Goal: Information Seeking & Learning: Find specific fact

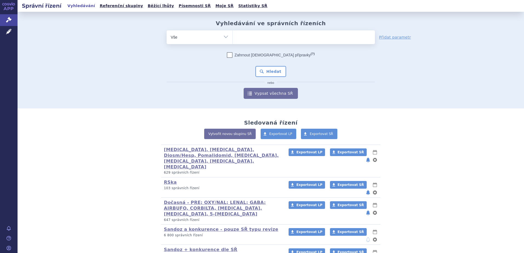
click at [255, 37] on ul at bounding box center [304, 36] width 142 height 12
click at [233, 37] on select at bounding box center [233, 37] width 0 height 14
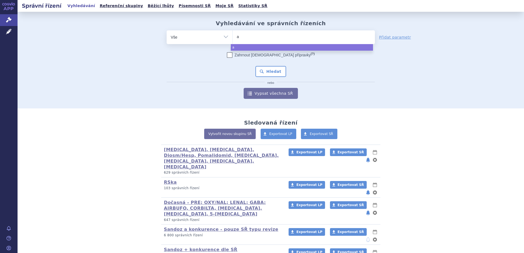
type input "ar"
type input "ari"
type input "arip"
type input "aripip"
type input "aripipra"
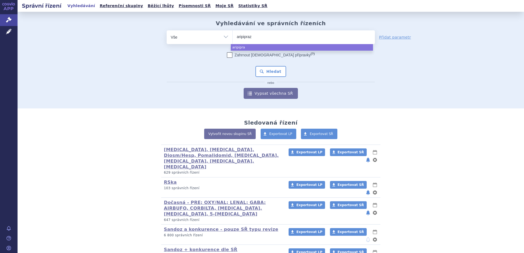
type input "aripiprazo"
type input "aripiprazole"
type input "aripiprazole s"
type input "aripiprazole san"
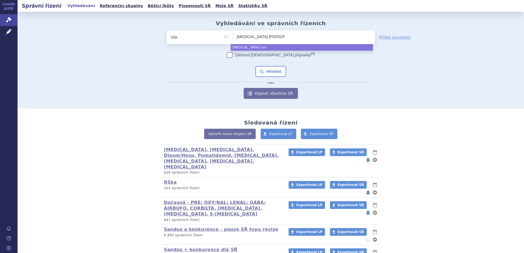
type input "aripiprazole sandoz"
select select "aripiprazole sandoz"
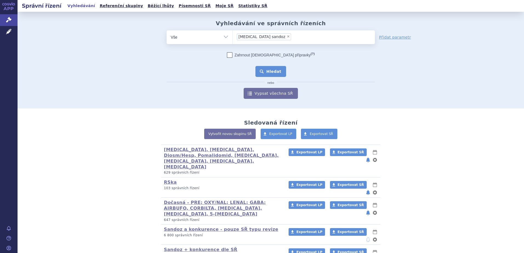
click at [277, 73] on button "Hledat" at bounding box center [271, 71] width 31 height 11
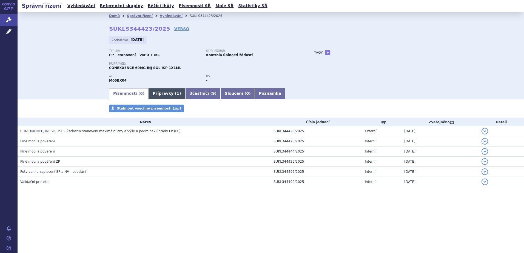
click at [160, 96] on link "Přípravky ( 1 )" at bounding box center [167, 93] width 36 height 11
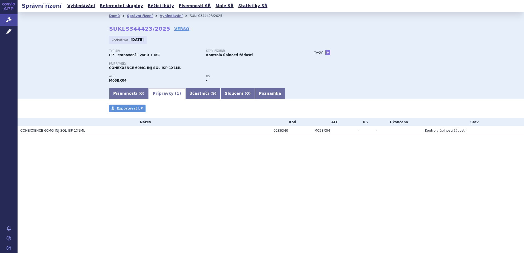
click at [72, 132] on link "CONEXXENCE 60MG INJ SOL ISP 1X1ML" at bounding box center [52, 131] width 65 height 4
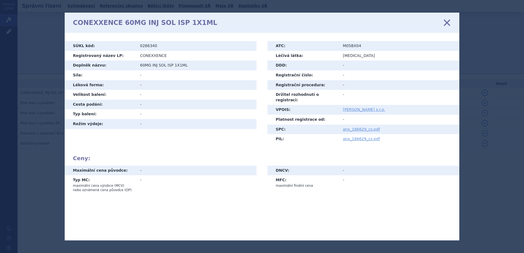
click at [446, 22] on icon at bounding box center [448, 23] width 12 height 12
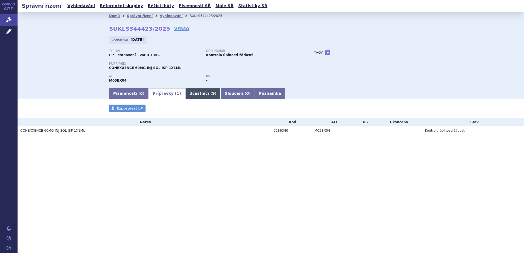
click at [189, 92] on link "Účastníci ( 9 )" at bounding box center [202, 93] width 35 height 11
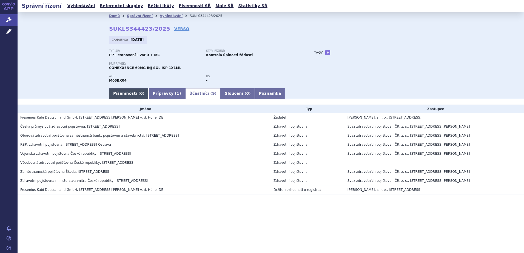
click at [132, 94] on link "Písemnosti ( 6 )" at bounding box center [128, 93] width 39 height 11
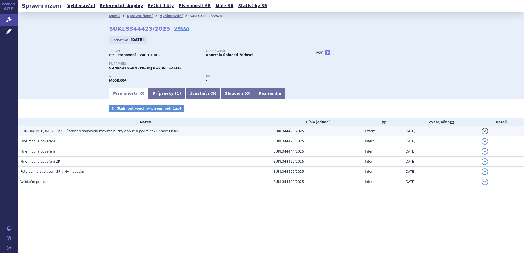
click at [97, 131] on span "CONEXXENCE, INJ SOL ISP - Žádost o stanovení maximální cny a výše a podmínek úh…" at bounding box center [100, 131] width 160 height 4
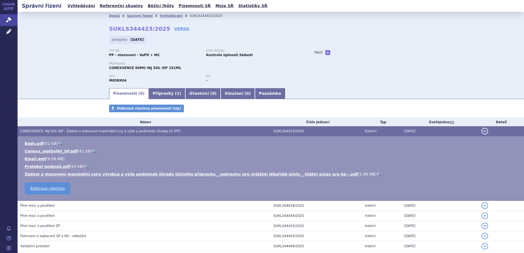
click at [377, 173] on link "🔍" at bounding box center [379, 174] width 5 height 4
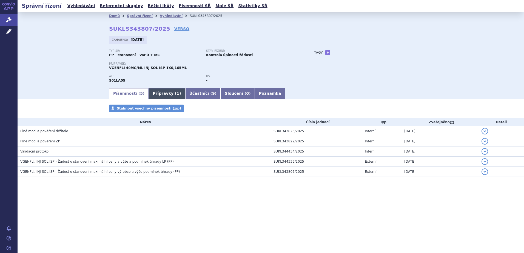
click at [159, 94] on link "Přípravky ( 1 )" at bounding box center [167, 93] width 36 height 11
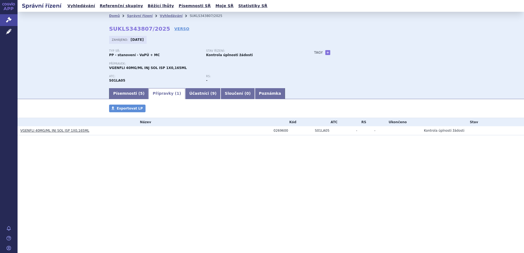
click at [69, 129] on link "VGENFLI 40MG/ML INJ SOL ISP 1X0,165ML" at bounding box center [54, 131] width 69 height 4
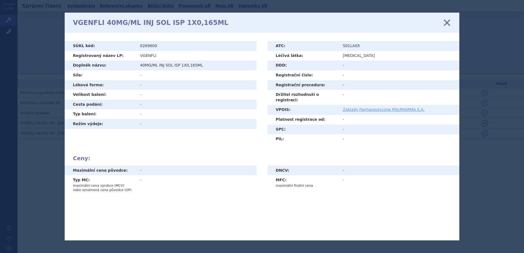
click at [446, 22] on icon at bounding box center [448, 23] width 12 height 12
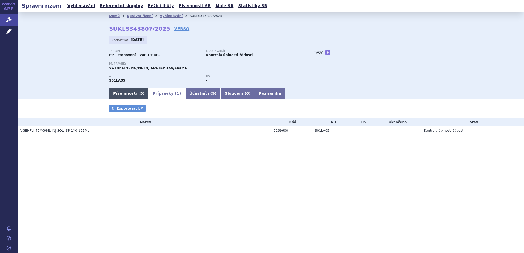
click at [127, 92] on link "Písemnosti ( 5 )" at bounding box center [128, 93] width 39 height 11
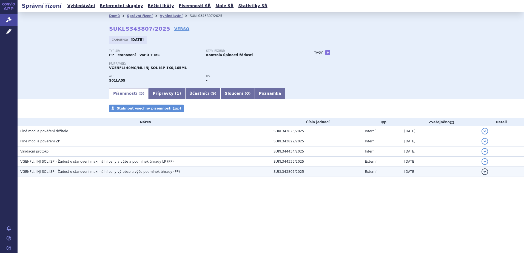
click at [85, 173] on span "VGENFLI, INJ SOL ISP - Žádost o stanovení maximální ceny výrobce a výše podmíne…" at bounding box center [100, 172] width 160 height 4
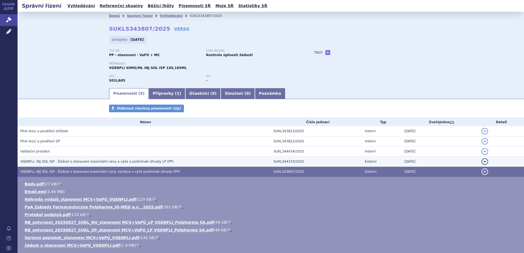
click at [83, 162] on span "VGENFLI, INJ SOL ISP - Žádost o stanovení maximální ceny a výše a podmínek úhra…" at bounding box center [97, 162] width 154 height 4
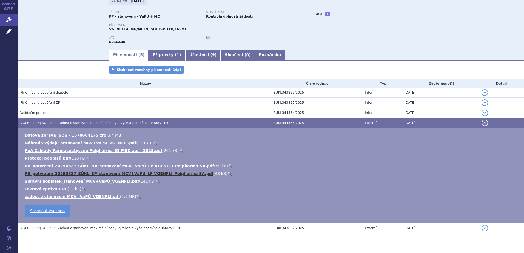
scroll to position [52, 0]
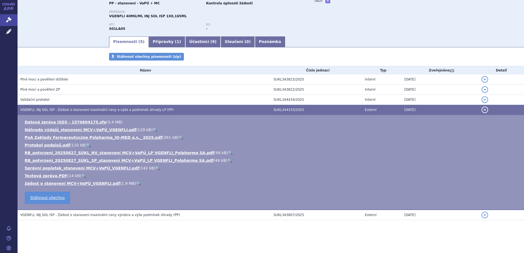
click at [136, 184] on link "🔍" at bounding box center [138, 184] width 5 height 4
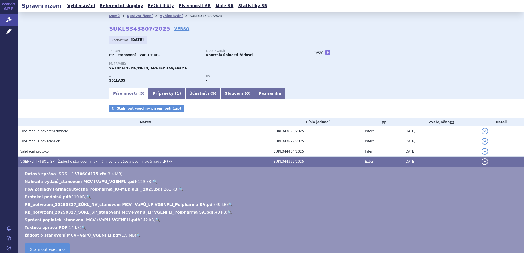
click at [50, 162] on span "VGENFLI, INJ SOL ISP - Žádost o stanovení maximální ceny a výše a podmínek úhra…" at bounding box center [97, 162] width 154 height 4
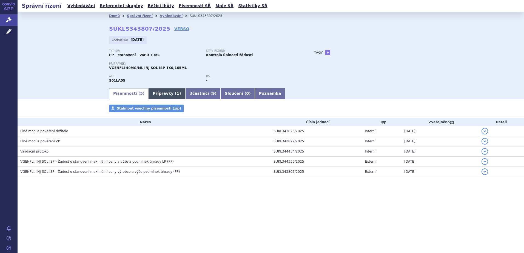
click at [160, 93] on link "Přípravky ( 1 )" at bounding box center [167, 93] width 36 height 11
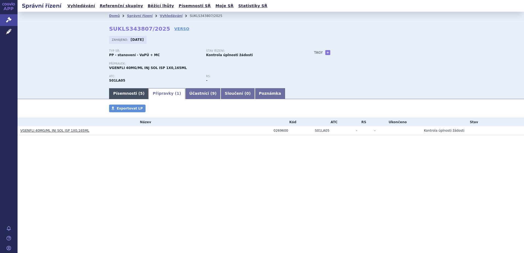
click at [126, 94] on link "Písemnosti ( 5 )" at bounding box center [128, 93] width 39 height 11
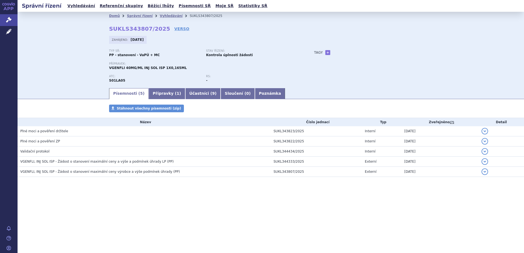
drag, startPoint x: 440, startPoint y: 50, endPoint x: 342, endPoint y: 56, distance: 97.5
click at [440, 50] on div "Domů Správní řízení Vyhledávání SUKLS343807/2025 SUKLS343807/2025 VERSO Zahájen…" at bounding box center [271, 53] width 346 height 67
drag, startPoint x: 108, startPoint y: 80, endPoint x: 122, endPoint y: 81, distance: 14.3
click at [122, 81] on div "Domů Správní řízení Vyhledávání SUKLS343807/2025 SUKLS343807/2025 VERSO Zahájen…" at bounding box center [271, 53] width 346 height 67
copy strong "S01LA05"
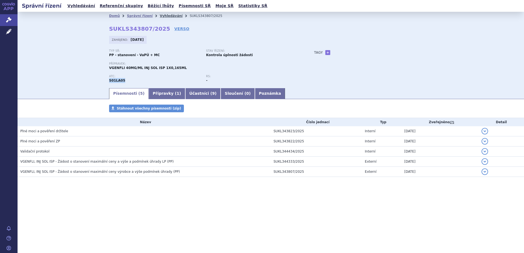
click at [160, 15] on link "Vyhledávání" at bounding box center [171, 16] width 23 height 4
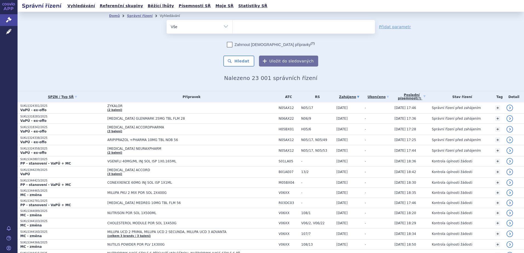
drag, startPoint x: 0, startPoint y: 0, endPoint x: 248, endPoint y: 26, distance: 249.6
click at [248, 26] on ul at bounding box center [304, 26] width 142 height 12
click at [233, 26] on select at bounding box center [233, 27] width 0 height 14
paste input "S01LA05"
type input "S01LA05"
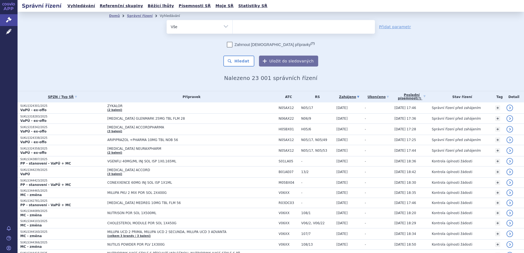
select select "S01LA05"
click at [245, 64] on button "Hledat" at bounding box center [239, 61] width 31 height 11
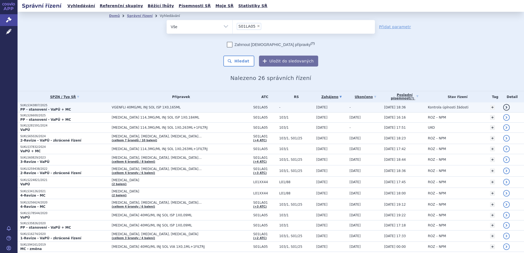
click at [169, 107] on span "VGENFLI 40MG/ML INJ SOL ISP 1X0,165ML" at bounding box center [180, 108] width 137 height 4
click at [132, 107] on span "VGENFLI 40MG/ML INJ SOL ISP 1X0,165ML" at bounding box center [180, 108] width 137 height 4
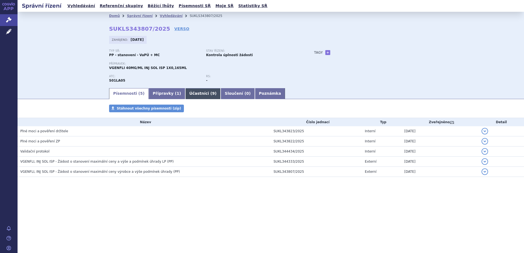
click at [200, 94] on link "Účastníci ( 9 )" at bounding box center [202, 93] width 35 height 11
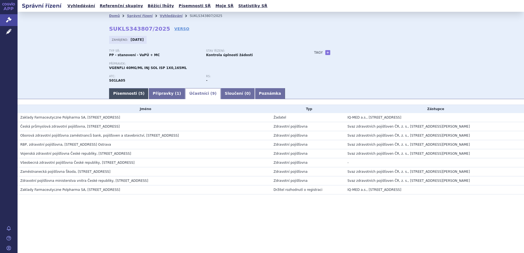
click at [130, 94] on link "Písemnosti ( 5 )" at bounding box center [128, 93] width 39 height 11
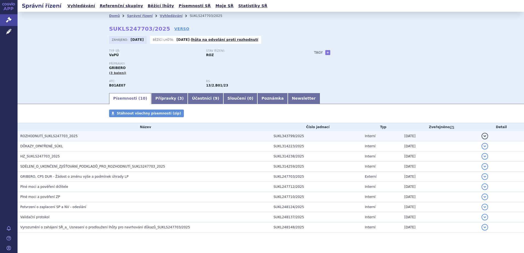
click at [41, 135] on span "ROZHODNUTÍ_SUKLS247703_2025" at bounding box center [48, 136] width 57 height 4
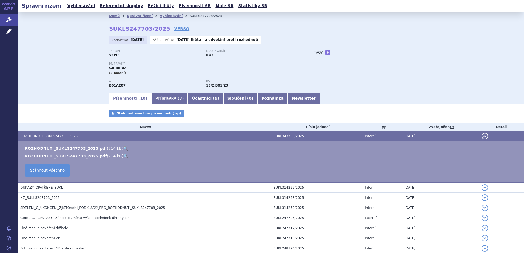
click at [123, 149] on link "🔍" at bounding box center [125, 148] width 5 height 4
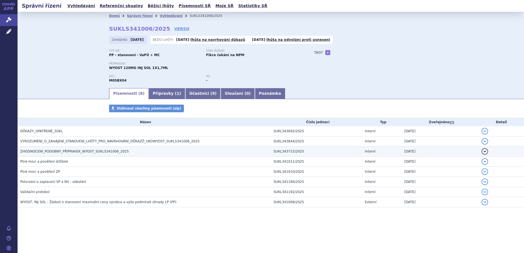
drag, startPoint x: 59, startPoint y: 151, endPoint x: 74, endPoint y: 149, distance: 15.1
click at [59, 151] on span "ZHODNOCENÍ_PODOBNÝ_PŘÍPRAVEK_WYOST_SUKLS341006_2025" at bounding box center [74, 152] width 109 height 4
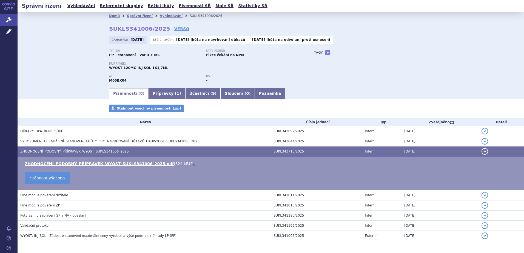
click at [190, 163] on link "🔍" at bounding box center [192, 164] width 5 height 4
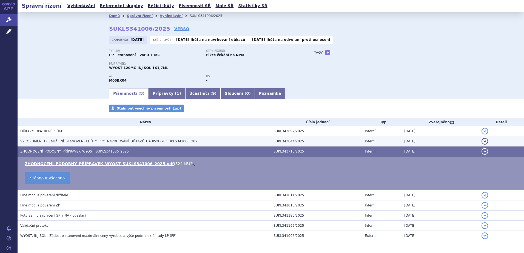
click at [83, 142] on span "VYROZUMĚNÍ_O_ZAHÁJENÍ_STANOVENÍ_LHŮTY_PRO_NAVRHOVÁNÍ_DŮKAZŮ_UKOWYOST_SUKLS34100…" at bounding box center [109, 142] width 179 height 4
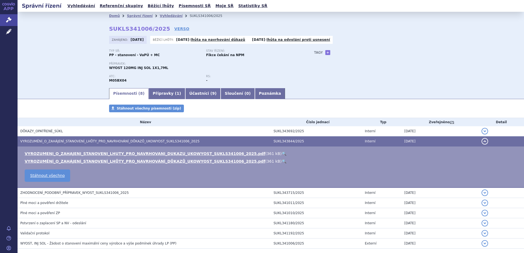
click at [282, 155] on link "🔍" at bounding box center [284, 154] width 5 height 4
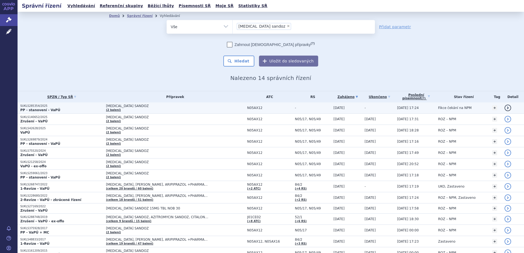
click at [146, 108] on td "[MEDICAL_DATA] SANDOZ (2 balení)" at bounding box center [173, 108] width 141 height 11
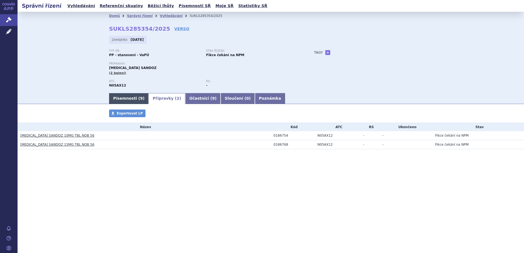
click at [121, 95] on link "Písemnosti ( 9 )" at bounding box center [128, 98] width 39 height 11
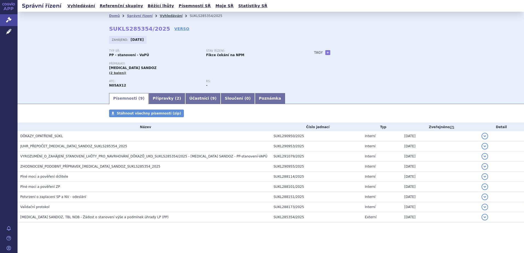
click at [160, 16] on link "Vyhledávání" at bounding box center [171, 16] width 23 height 4
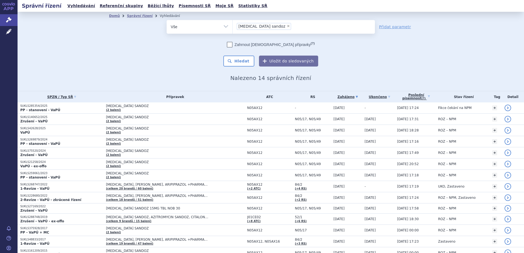
click at [287, 25] on span "×" at bounding box center [288, 25] width 3 height 3
click at [233, 25] on select "aripiprazole sandoz" at bounding box center [233, 27] width 0 height 14
select select
type input "ju"
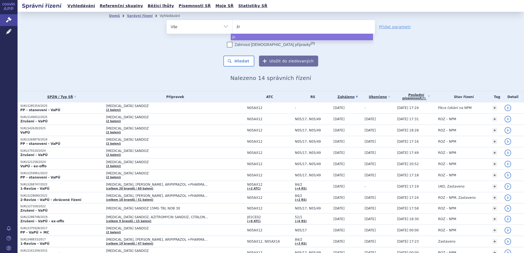
type input "jub"
type input "jubbo"
type input "jubbon"
type input "jubboni"
type input "jubbonit"
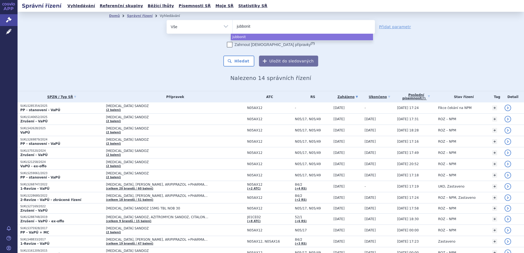
type input "jubboni"
type input "jubbont"
type input "jubbonti"
select select "jubbonti"
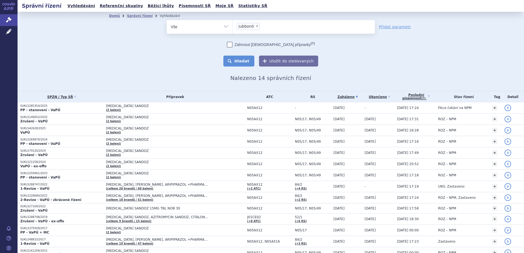
click at [241, 62] on button "Hledat" at bounding box center [239, 61] width 31 height 11
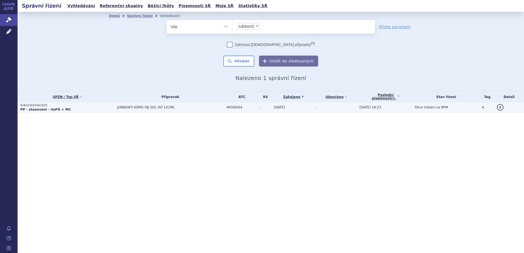
click at [161, 109] on span "JUBBONTI 60MG INJ SOL ISP 1X1ML" at bounding box center [170, 108] width 107 height 4
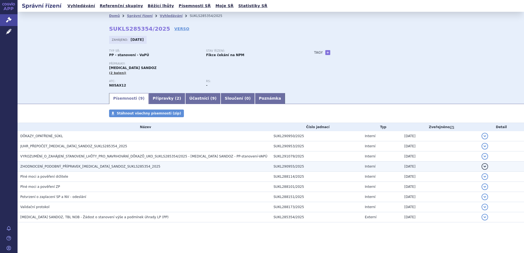
click at [62, 165] on span "ZHODNOCENÍ_PODOBNÝ_PŘÍPRAVEK_[MEDICAL_DATA]_SANDOZ_SUKLS285354_2025" at bounding box center [90, 167] width 140 height 4
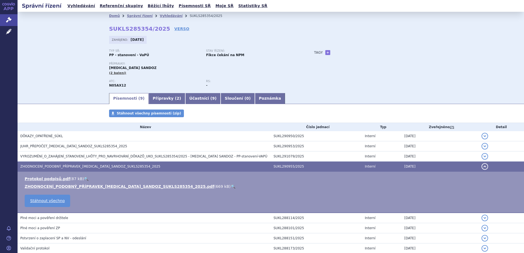
click at [231, 186] on link "🔍" at bounding box center [233, 187] width 5 height 4
